Goal: Transaction & Acquisition: Download file/media

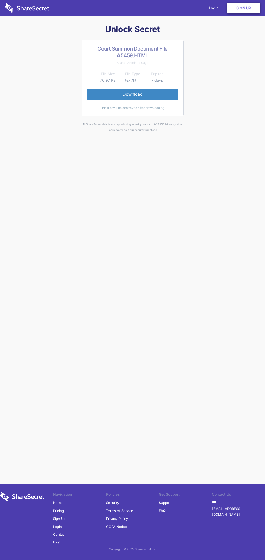
click at [133, 94] on link "Download" at bounding box center [132, 94] width 91 height 11
